Goal: Transaction & Acquisition: Purchase product/service

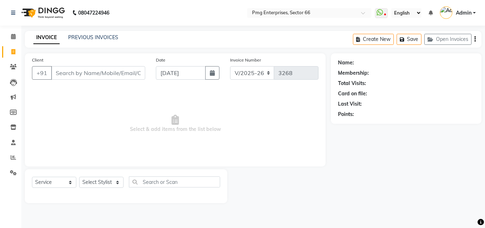
select select "889"
select select "service"
click at [109, 181] on select "Select Stylist [PERSON_NAME] Counter [PERSON_NAME] [PERSON_NAME] [PERSON_NAME] …" at bounding box center [101, 182] width 44 height 11
select select "78814"
click at [79, 177] on select "Select Stylist [PERSON_NAME] Counter [PERSON_NAME] [PERSON_NAME] [PERSON_NAME] …" at bounding box center [101, 182] width 44 height 11
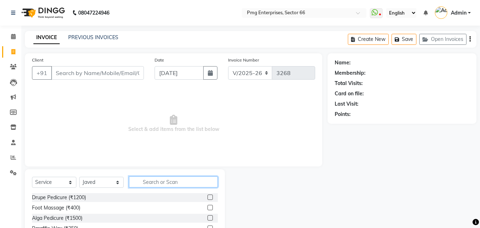
click at [174, 182] on input "text" at bounding box center [173, 181] width 89 height 11
click at [170, 180] on input "h" at bounding box center [173, 181] width 89 height 11
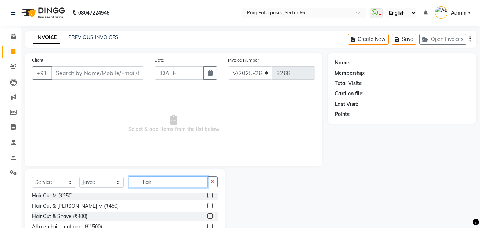
scroll to position [27, 0]
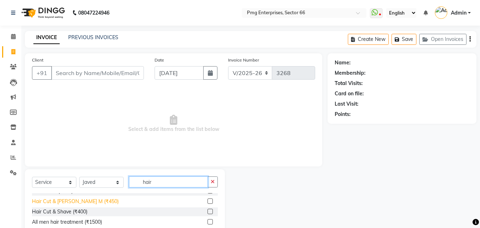
type input "hair"
click at [73, 200] on div "Hair Cut & [PERSON_NAME] M (₹450)" at bounding box center [75, 201] width 87 height 7
checkbox input "false"
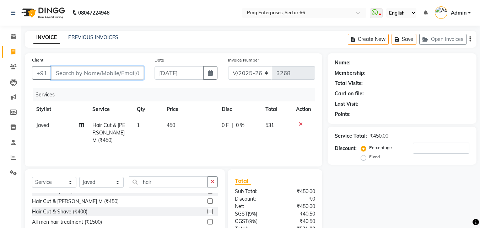
click at [120, 74] on input "Client" at bounding box center [97, 72] width 93 height 13
type input "9"
type input "0"
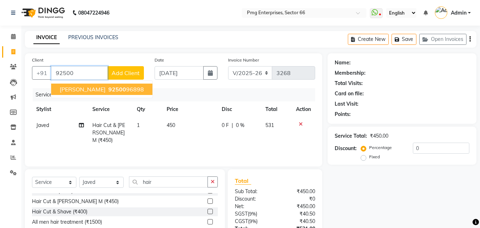
click at [90, 89] on span "[PERSON_NAME]" at bounding box center [83, 89] width 46 height 7
type input "9250096898"
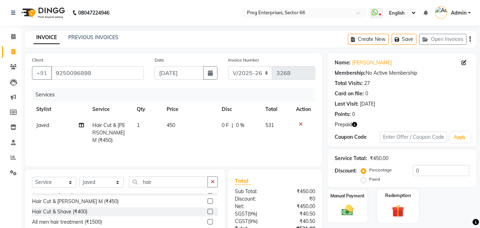
click at [394, 206] on img at bounding box center [398, 210] width 20 height 15
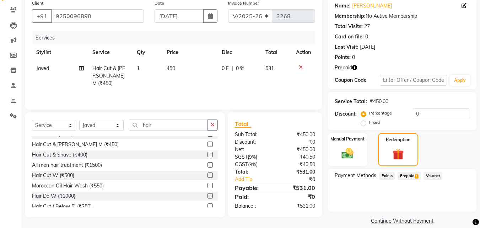
scroll to position [66, 0]
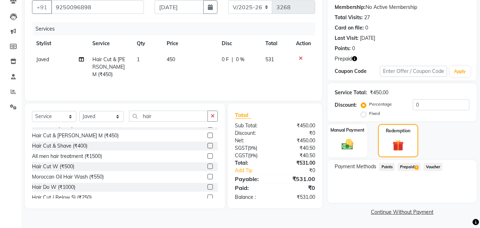
click at [412, 164] on span "Prepaid 1" at bounding box center [409, 167] width 23 height 8
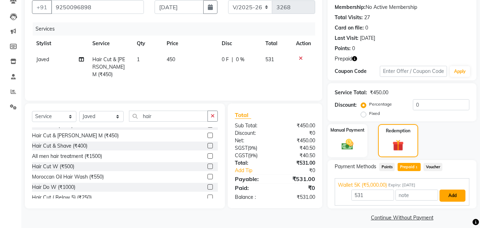
click at [450, 196] on button "Add" at bounding box center [452, 195] width 26 height 12
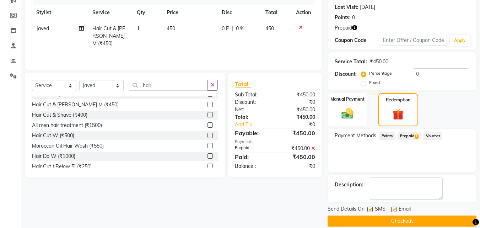
scroll to position [106, 0]
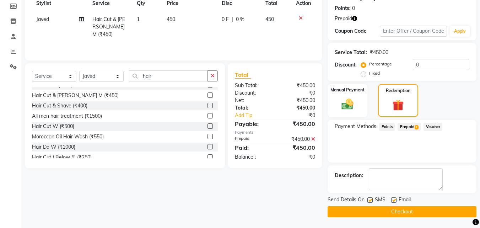
click at [428, 211] on button "Checkout" at bounding box center [402, 211] width 149 height 11
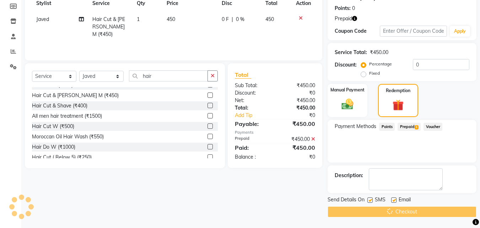
click at [428, 211] on div "Checkout" at bounding box center [402, 211] width 149 height 11
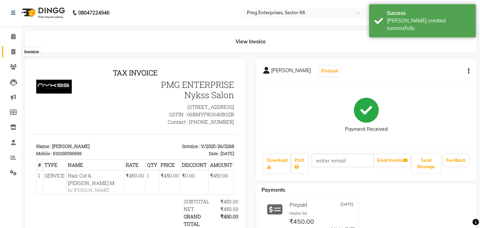
click at [12, 52] on icon at bounding box center [13, 51] width 4 height 5
select select "service"
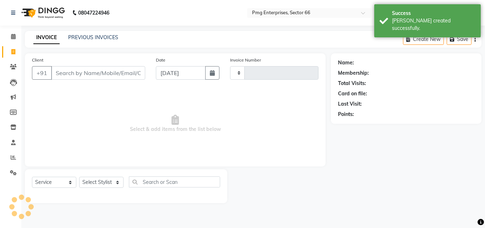
type input "3269"
select select "889"
